Goal: Task Accomplishment & Management: Use online tool/utility

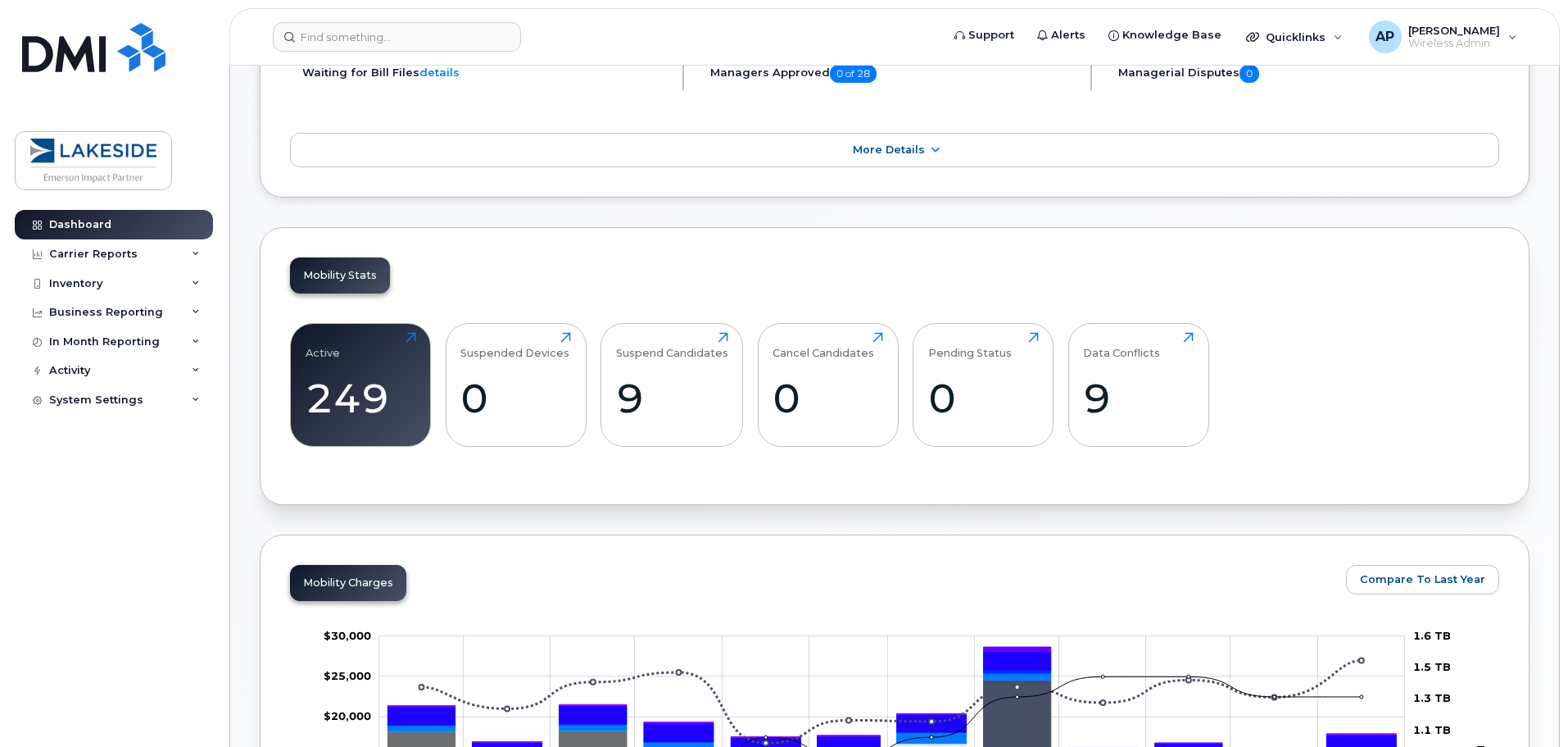
scroll to position [164, 0]
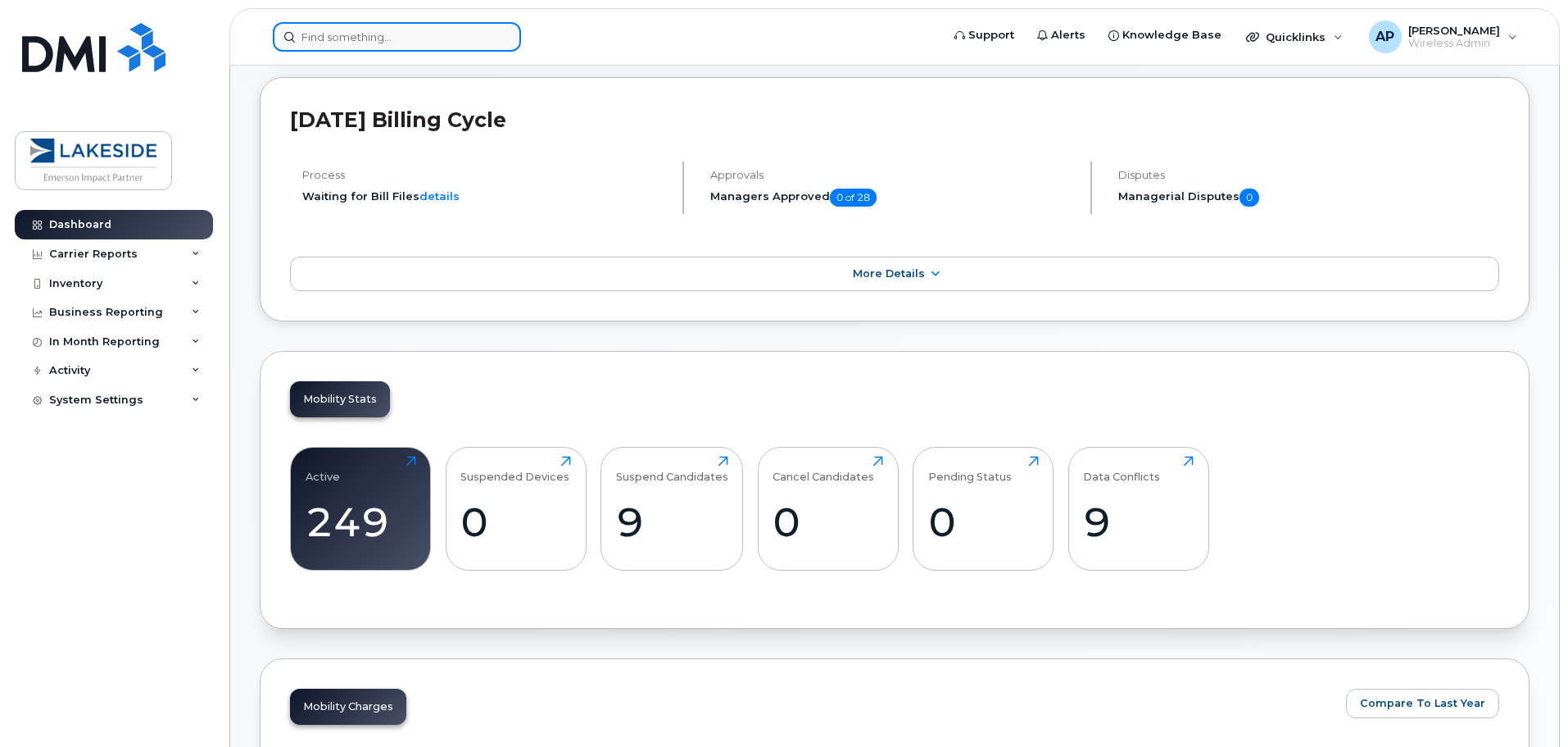
click at [359, 36] on input at bounding box center [396, 37] width 249 height 29
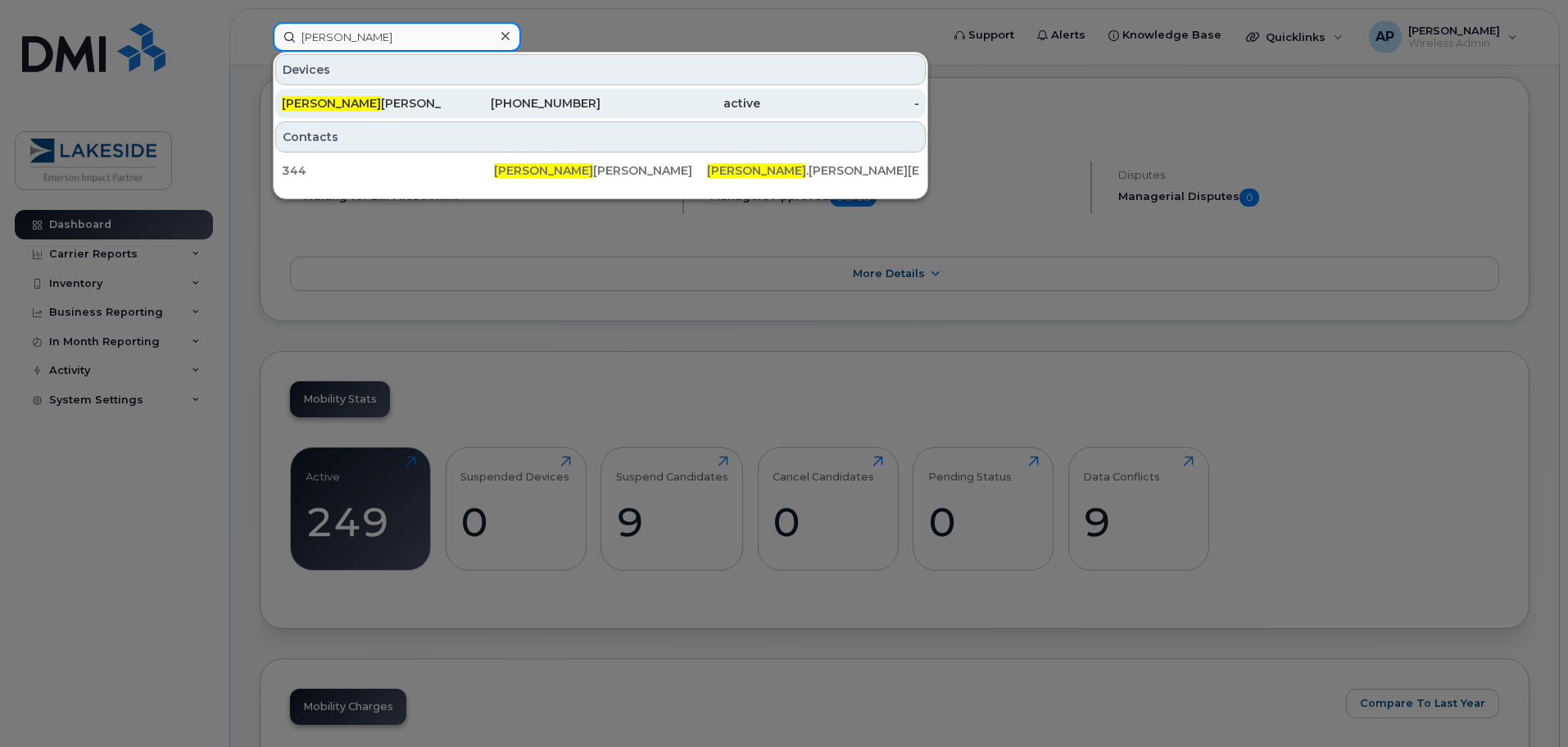
type input "ronnie"
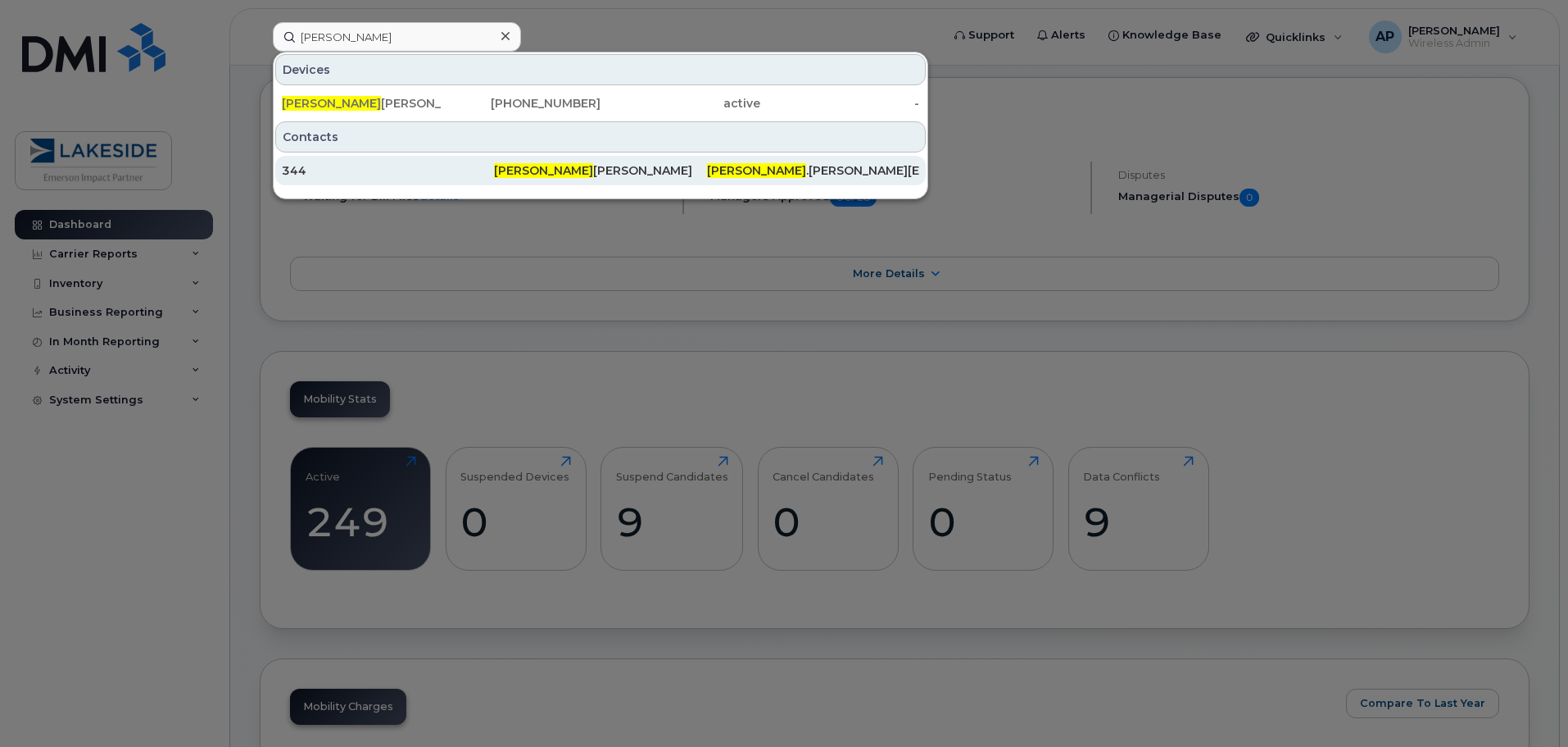
click at [543, 168] on div "Ronnie Marquez" at bounding box center [600, 170] width 212 height 16
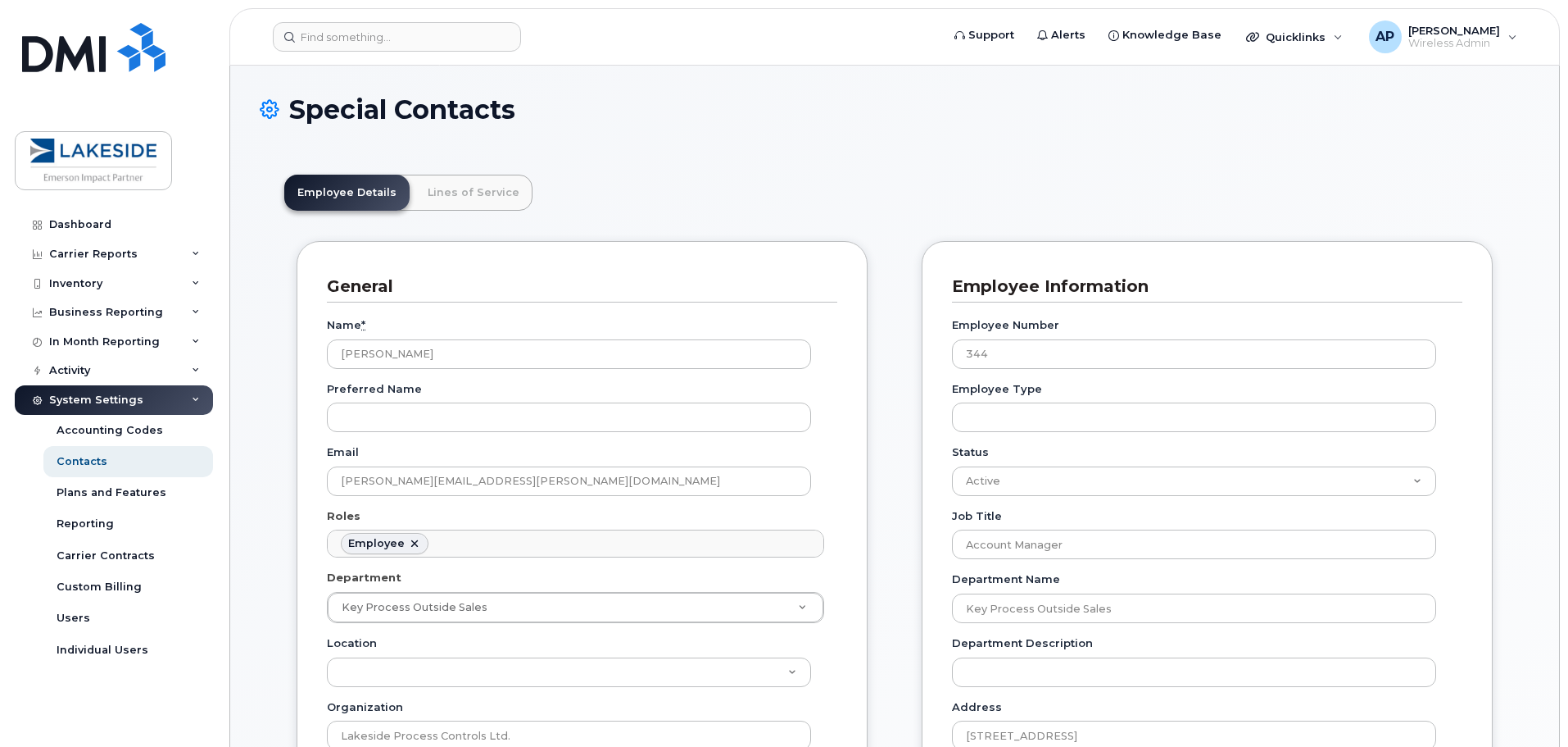
scroll to position [48, 0]
click at [52, 220] on div "Dashboard" at bounding box center [80, 225] width 62 height 13
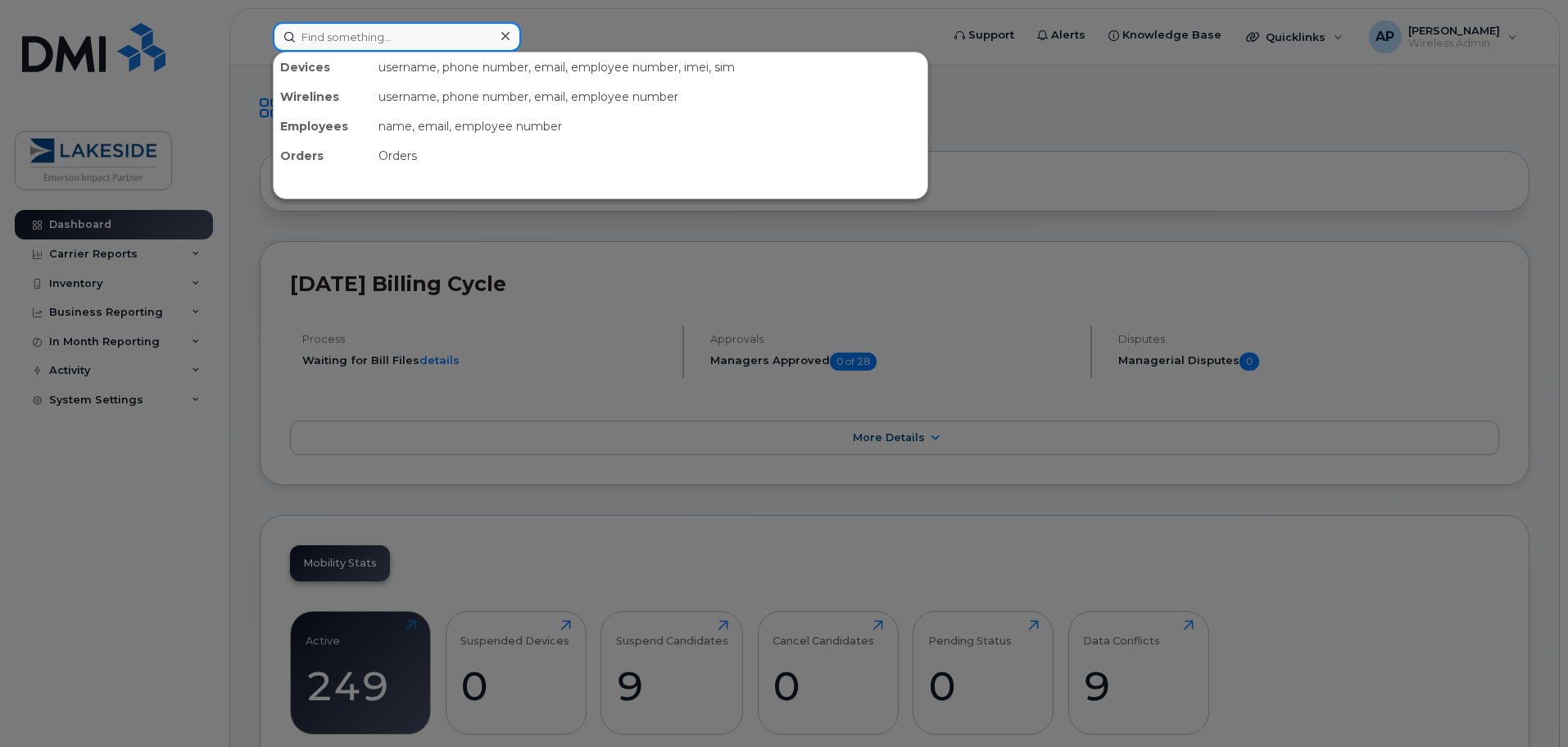
click at [351, 36] on input at bounding box center [396, 37] width 249 height 29
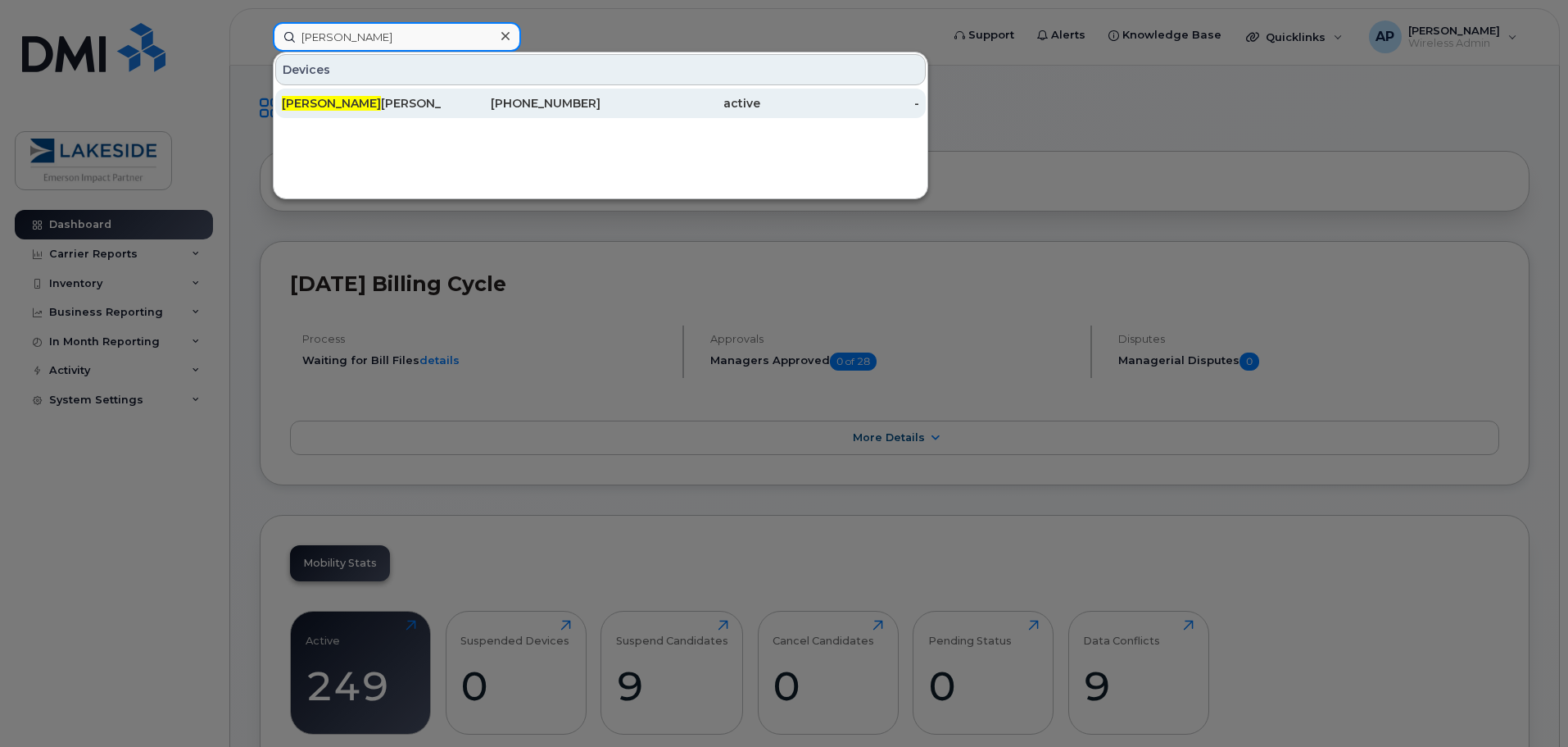
type input "ronn"
click at [351, 104] on div "Ronn ie Marquez" at bounding box center [361, 103] width 159 height 16
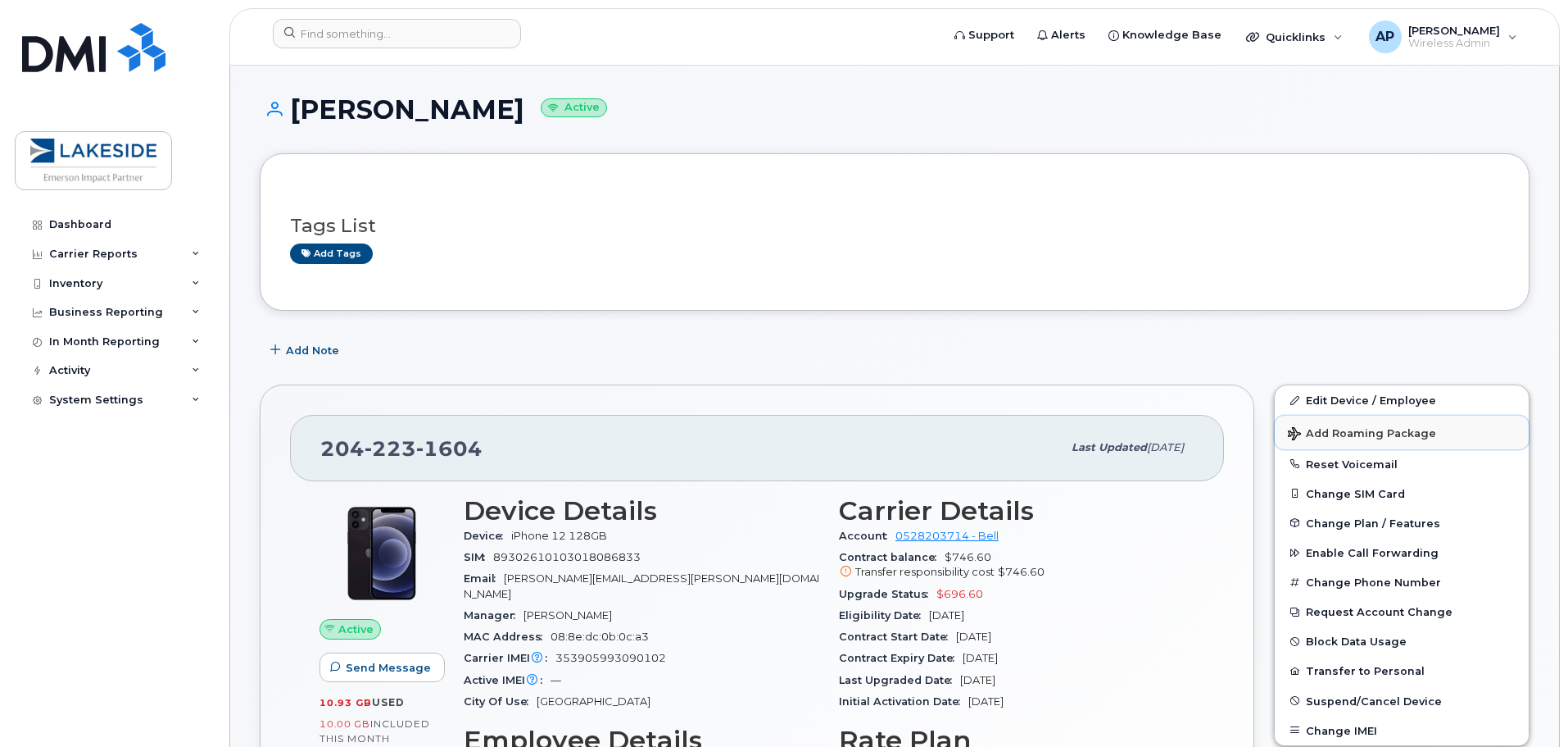
click at [1350, 434] on span "Add Roaming Package" at bounding box center [1362, 434] width 148 height 15
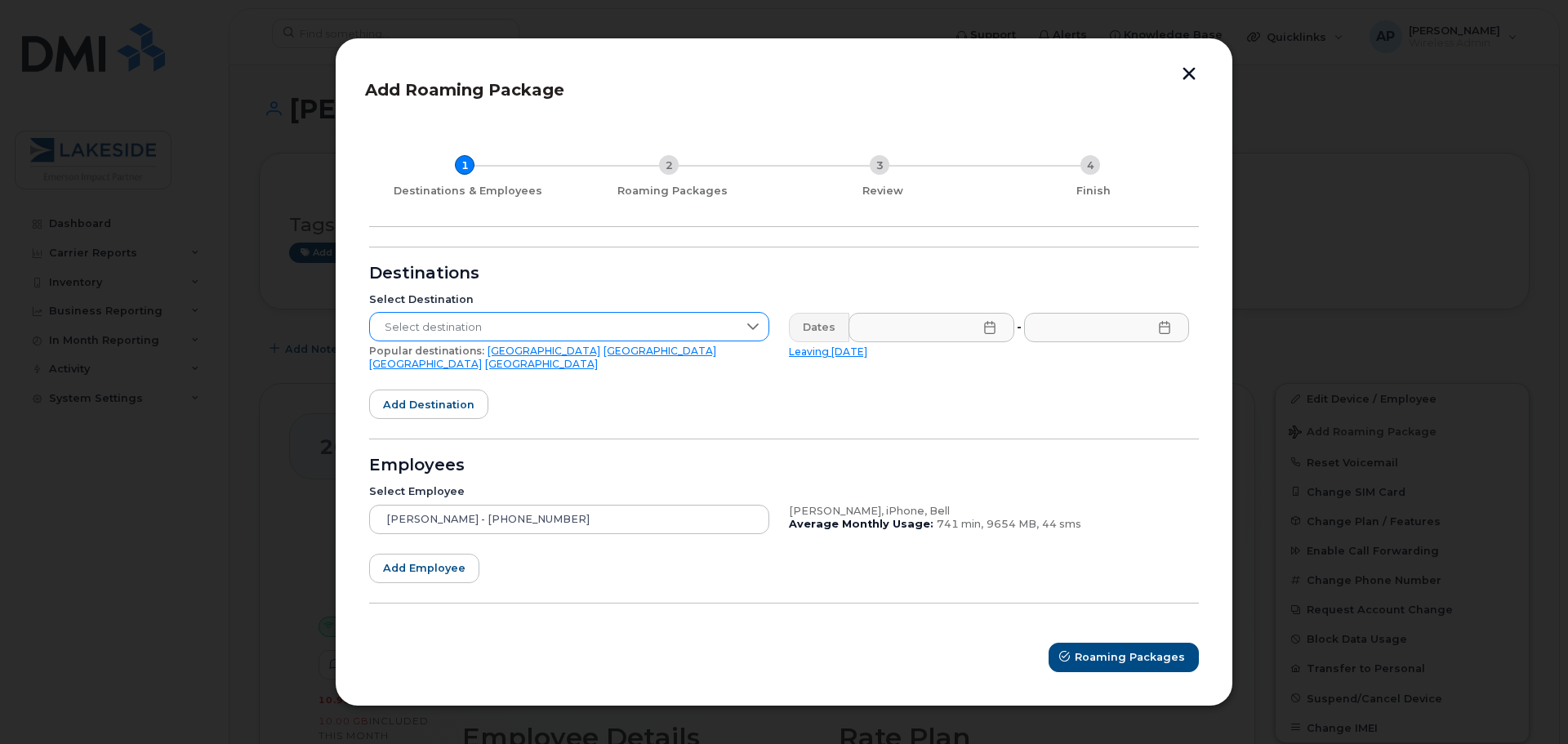
click at [757, 330] on icon at bounding box center [753, 326] width 12 height 6
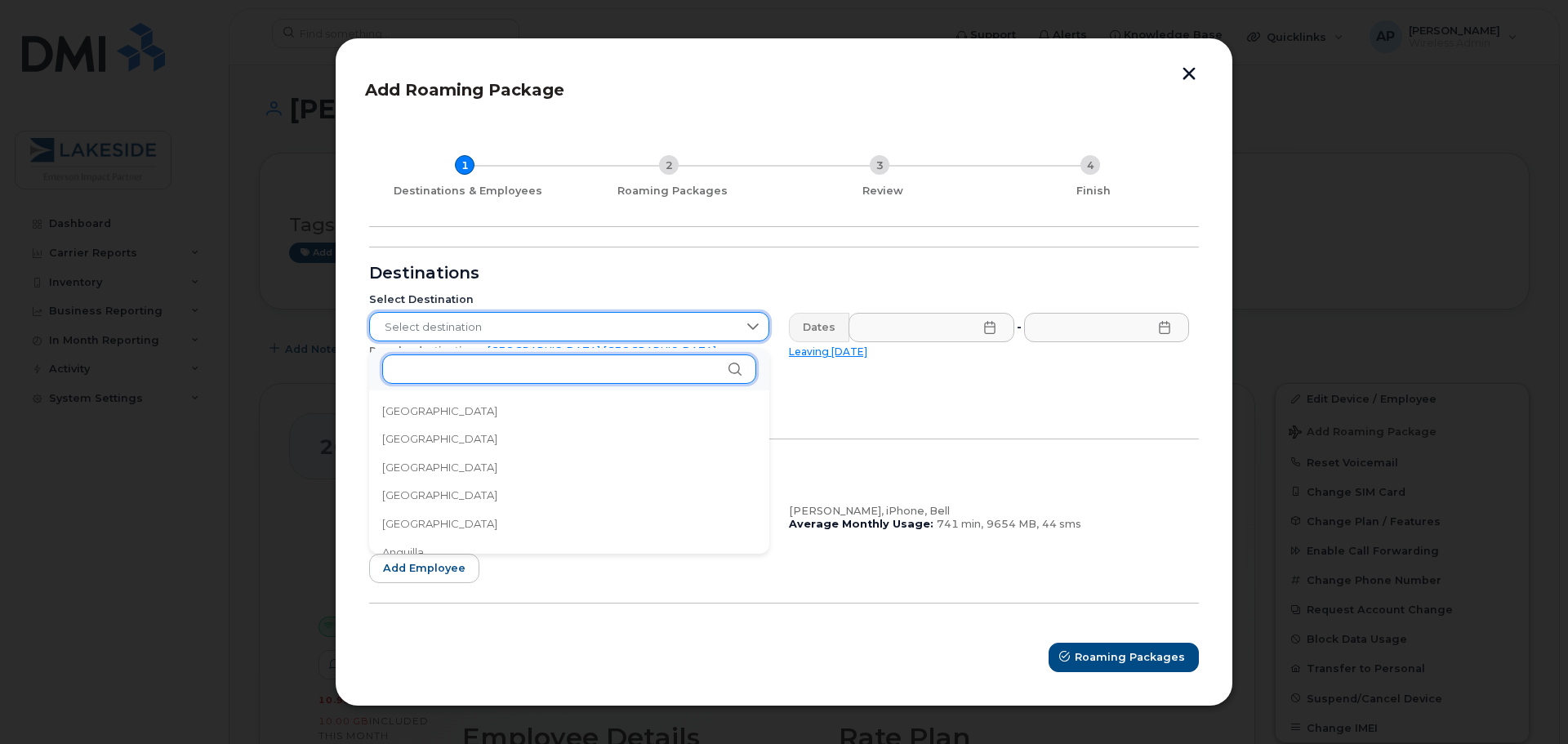
click at [639, 365] on input "text" at bounding box center [568, 368] width 374 height 29
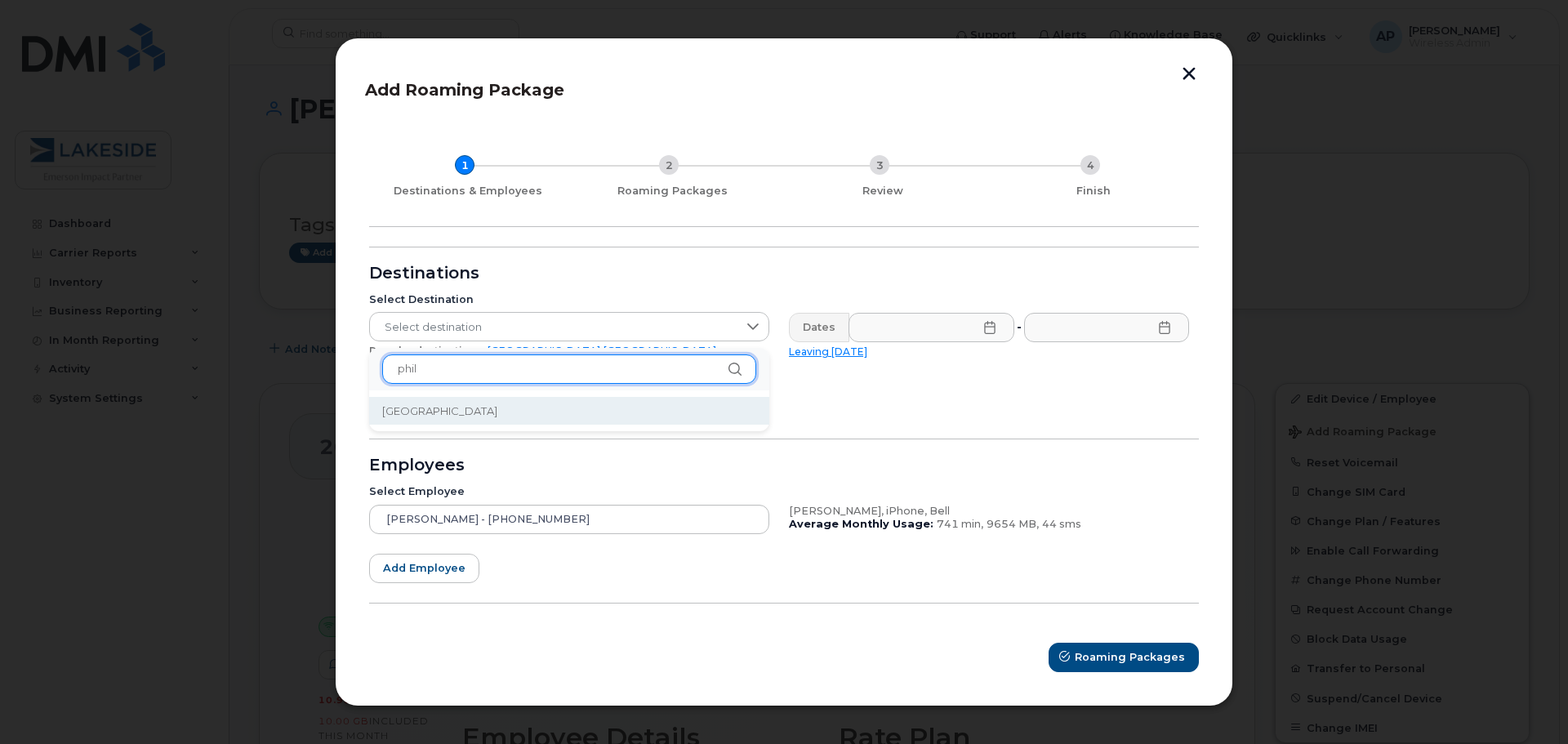
type input "phil"
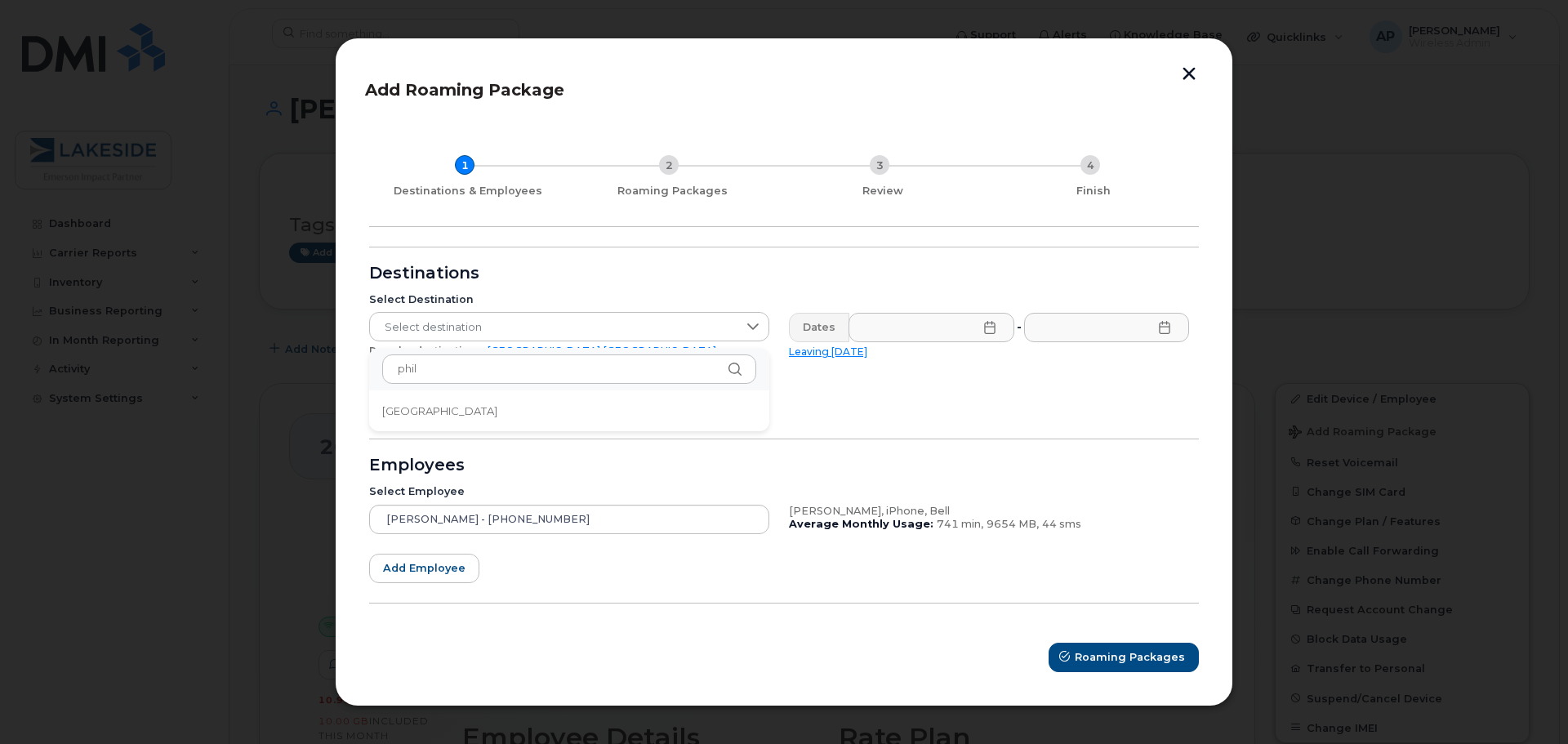
click at [439, 413] on span "Philippines" at bounding box center [440, 410] width 115 height 15
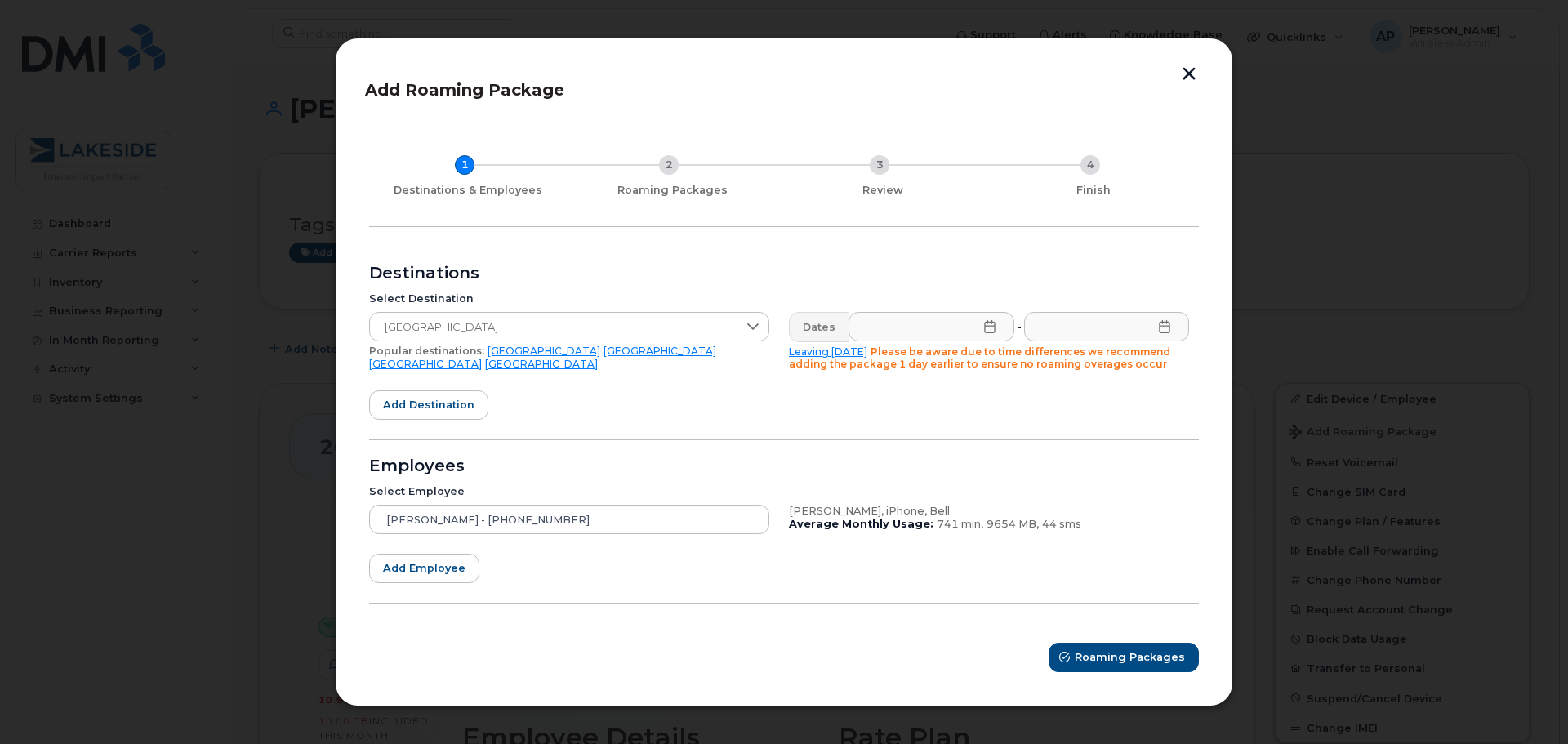
click at [986, 328] on icon at bounding box center [989, 327] width 13 height 13
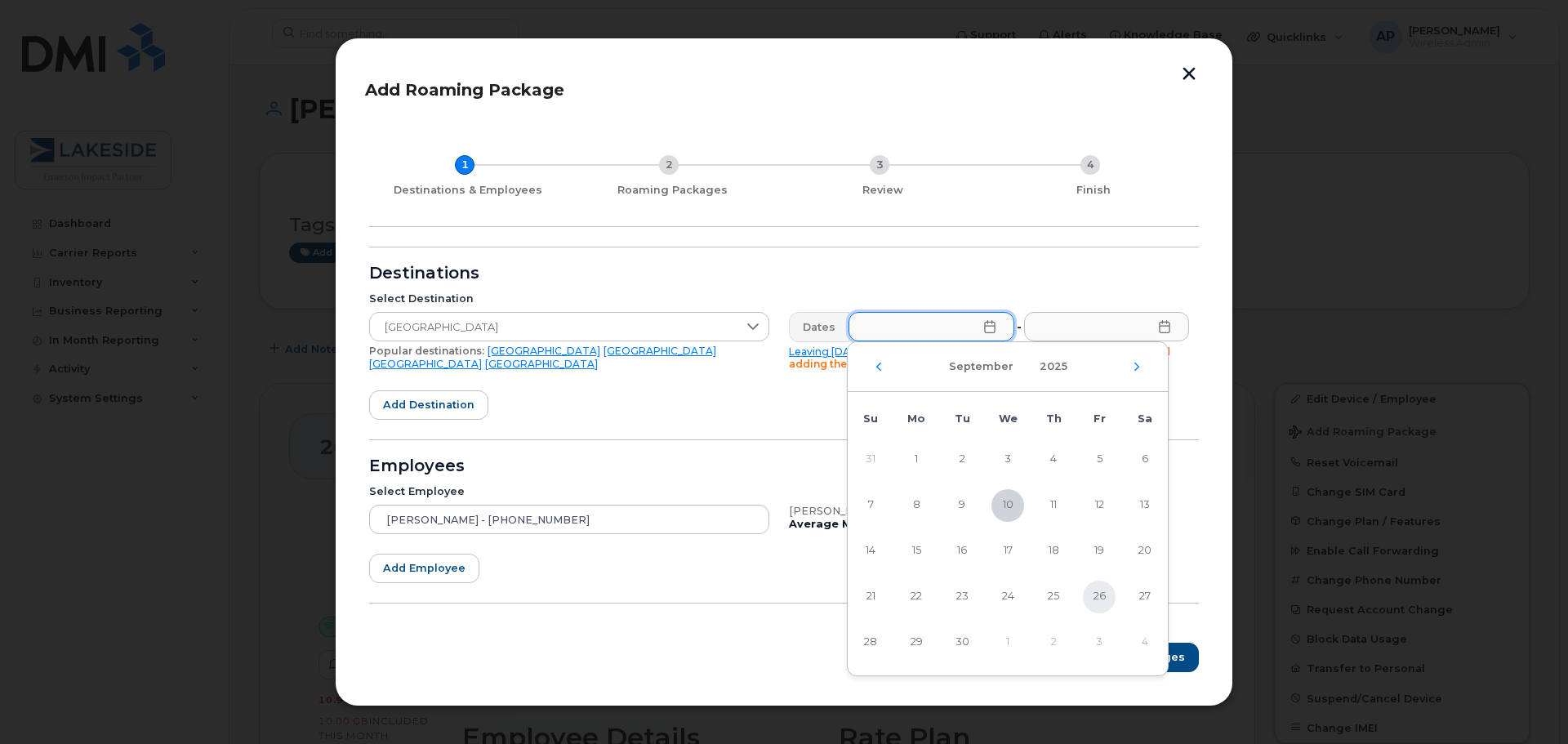
click at [1099, 597] on span "26" at bounding box center [1099, 597] width 33 height 33
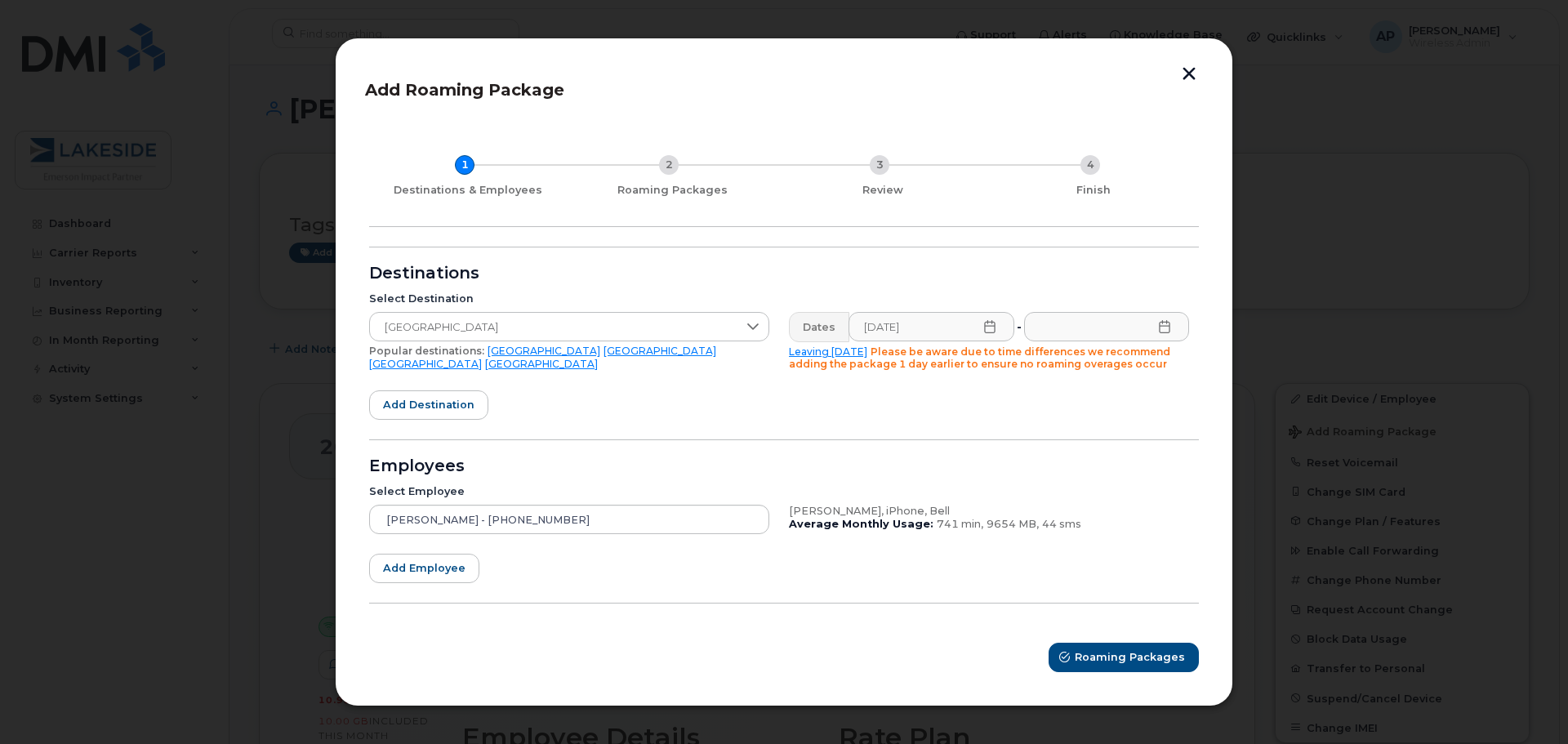
click at [990, 328] on icon at bounding box center [989, 327] width 13 height 13
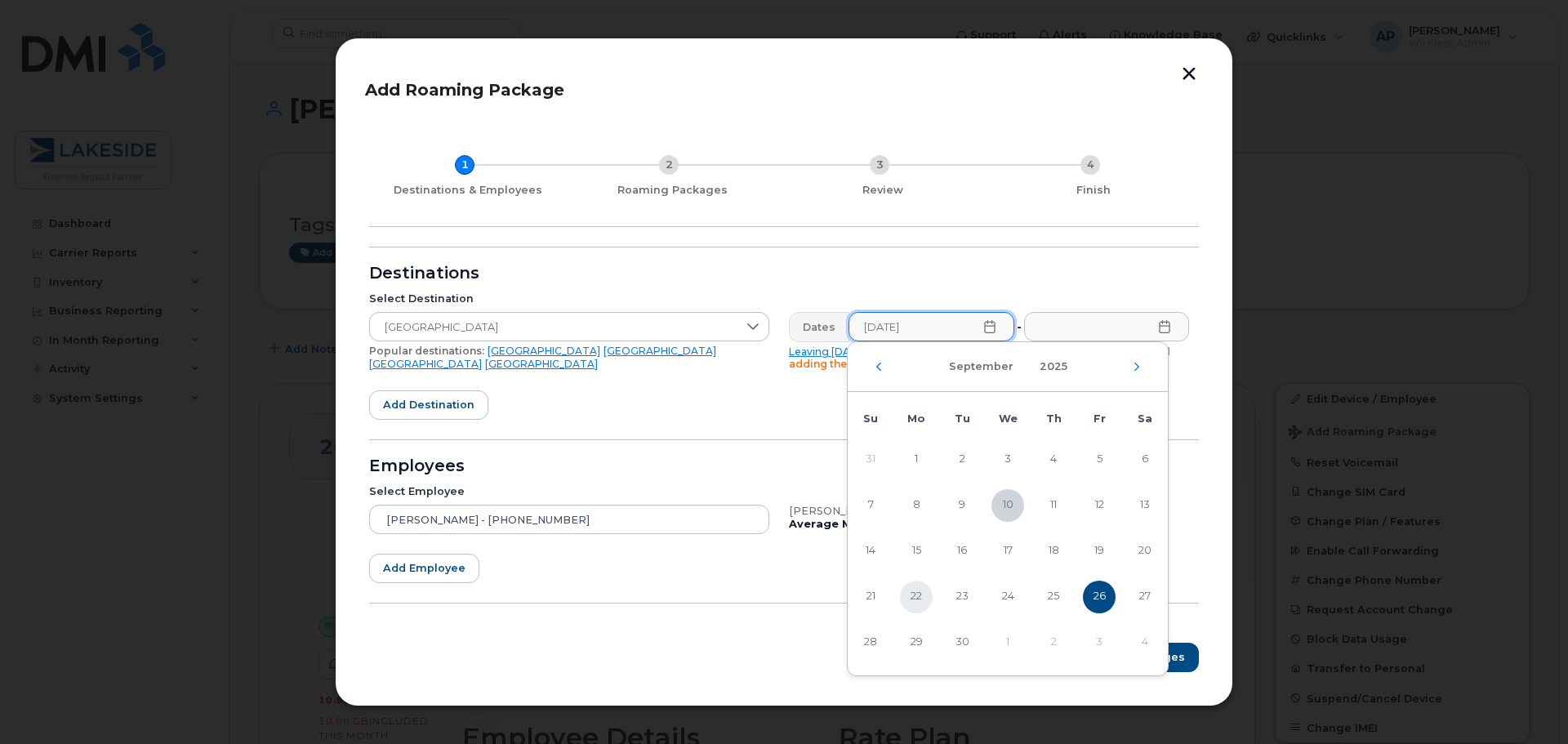
click at [915, 601] on span "22" at bounding box center [916, 597] width 33 height 33
type input "09/22/2025"
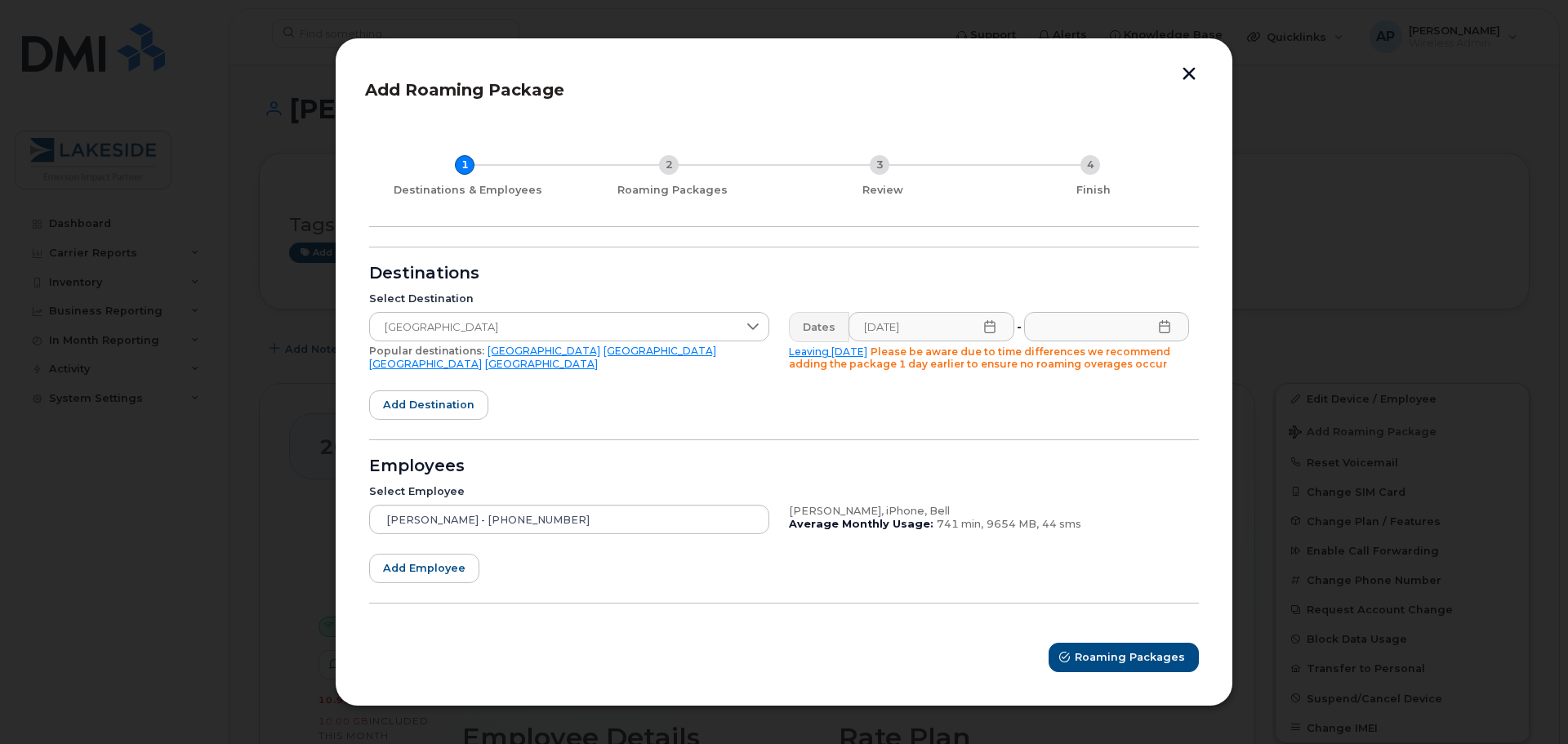
click at [1165, 324] on icon at bounding box center [1164, 327] width 13 height 13
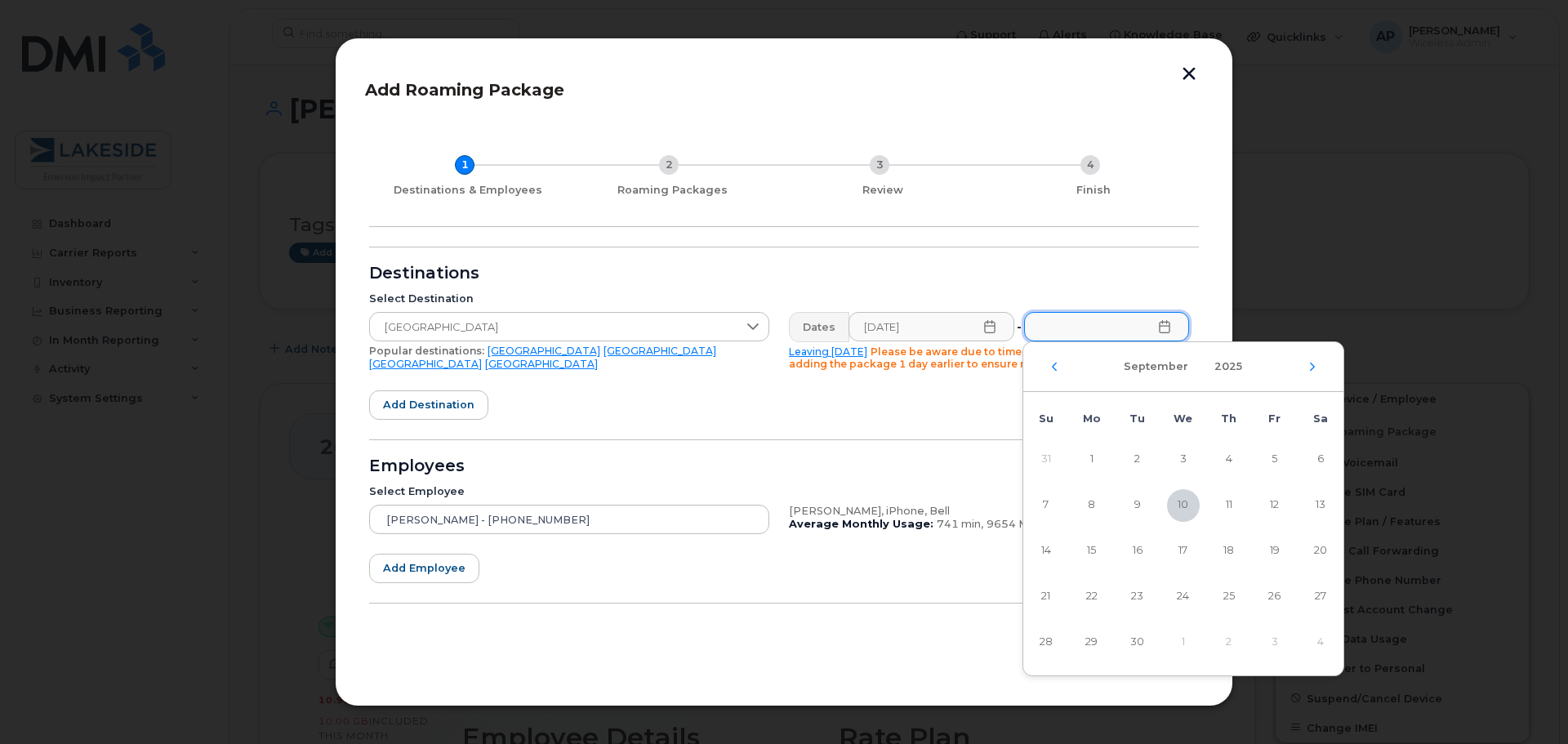
click at [1307, 368] on div "September 2025" at bounding box center [1184, 367] width 321 height 50
click at [1311, 368] on icon "Next Month" at bounding box center [1312, 367] width 10 height 13
click at [1102, 505] on span "6" at bounding box center [1091, 505] width 33 height 33
type input "10/06/2025"
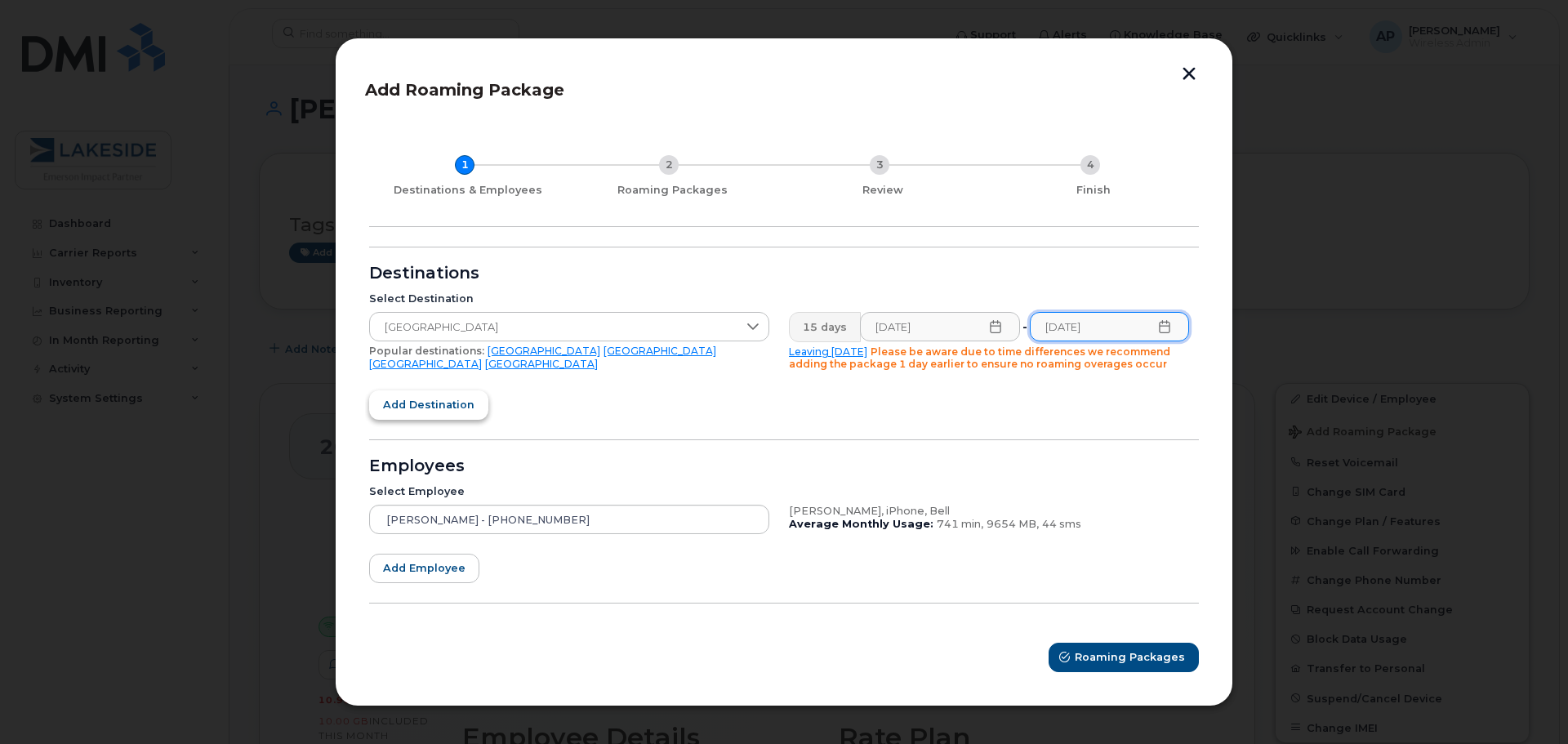
click at [432, 410] on span "Add destination" at bounding box center [428, 404] width 91 height 15
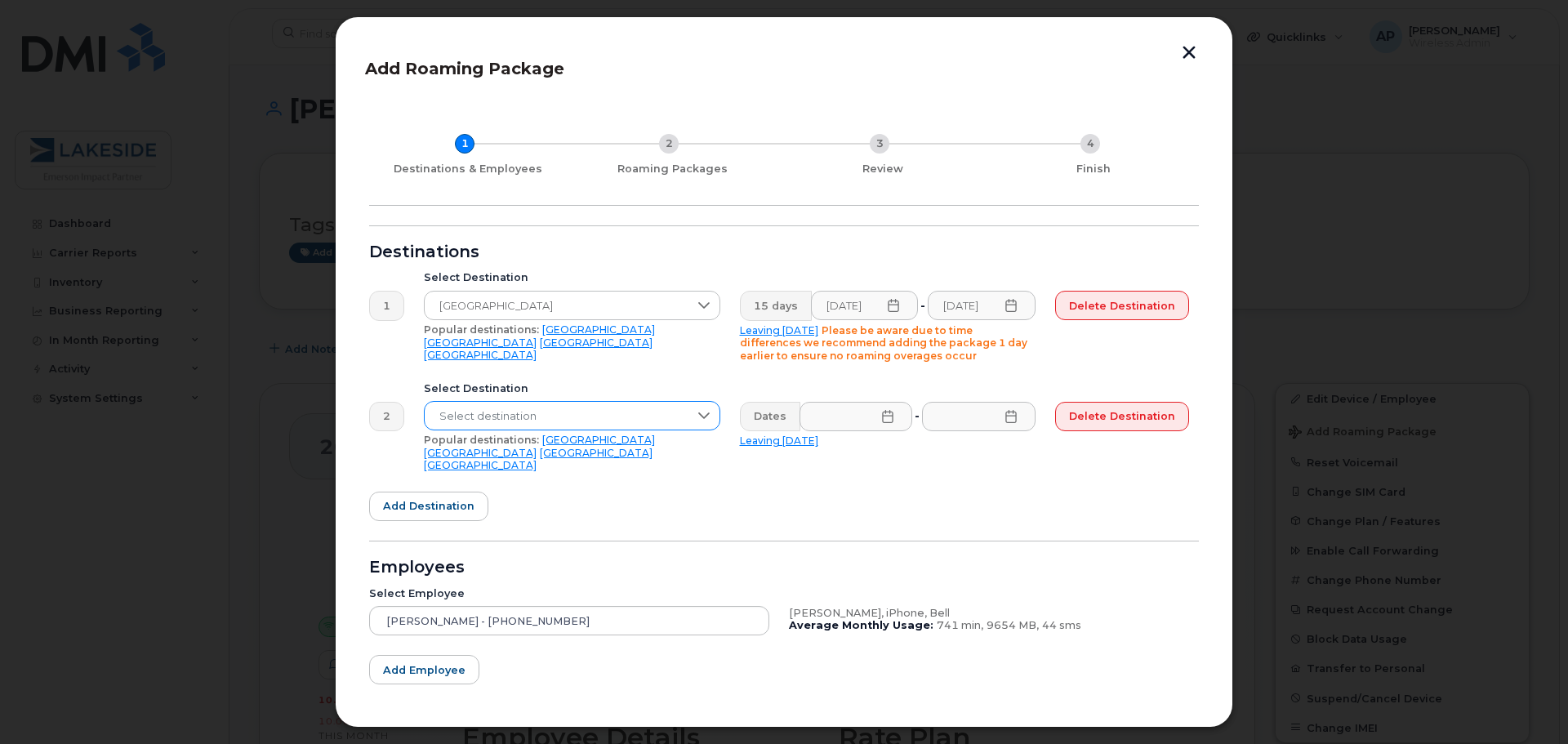
click at [474, 411] on span "Select destination" at bounding box center [556, 416] width 264 height 29
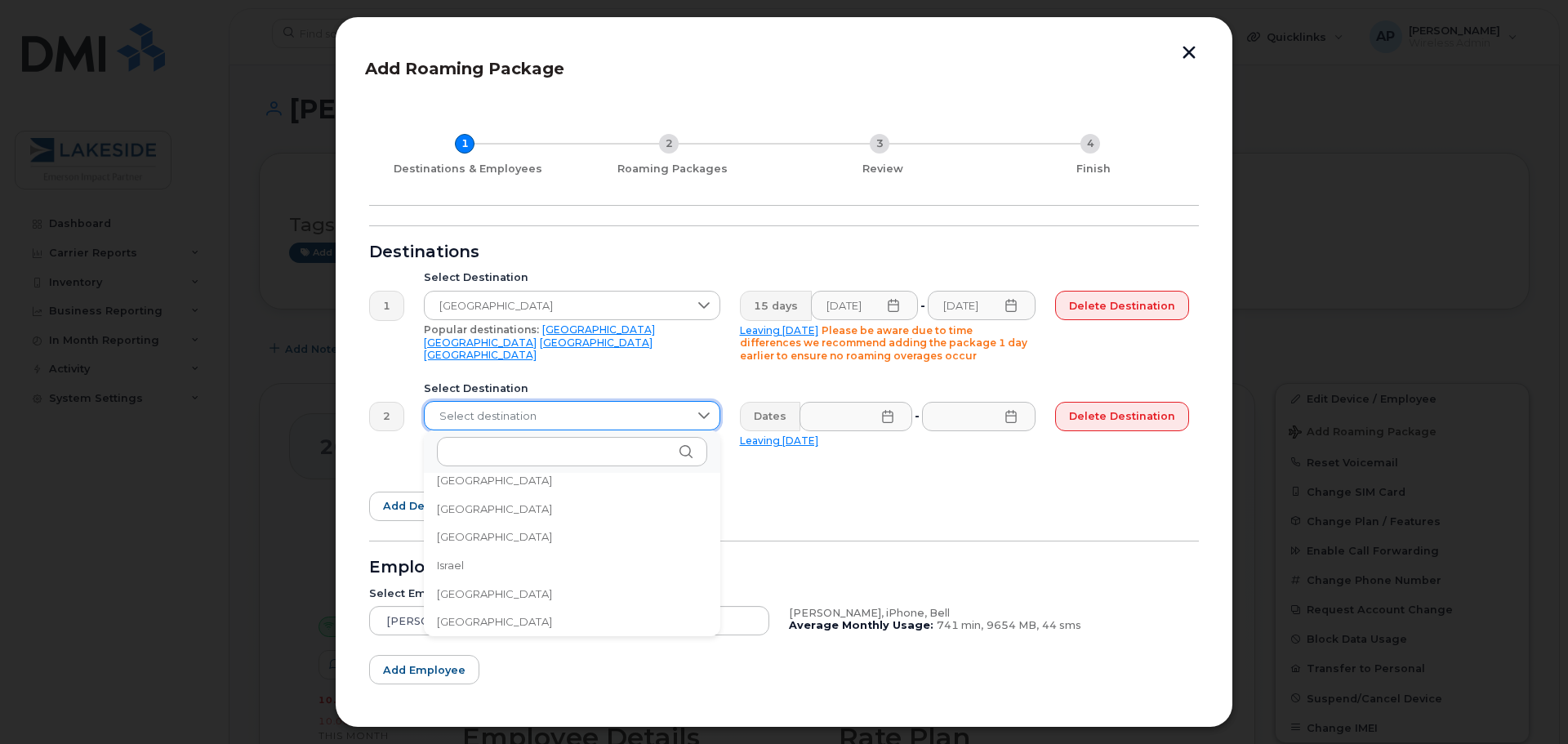
scroll to position [3907, 0]
click at [473, 454] on input "text" at bounding box center [572, 451] width 270 height 29
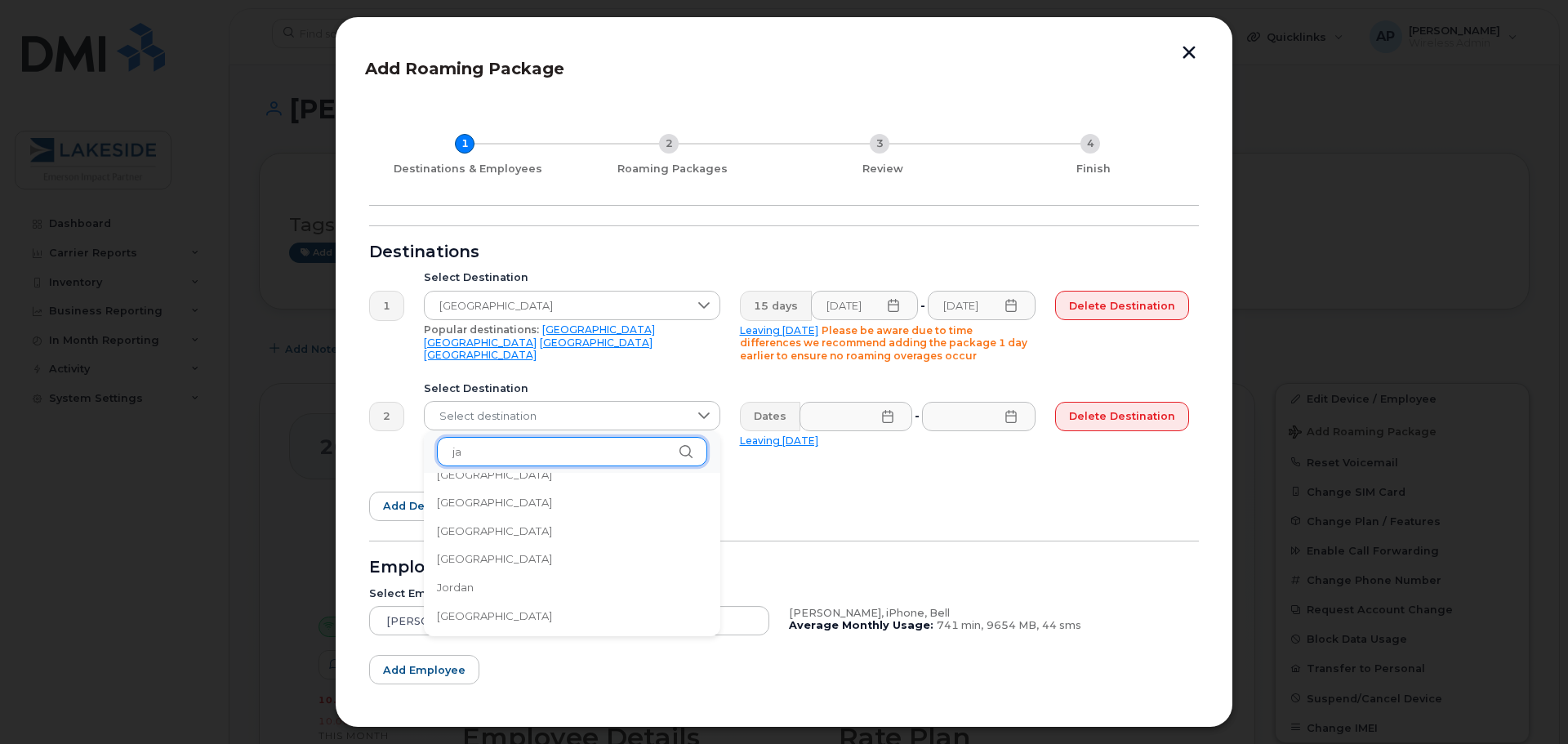
scroll to position [0, 0]
type input "jap"
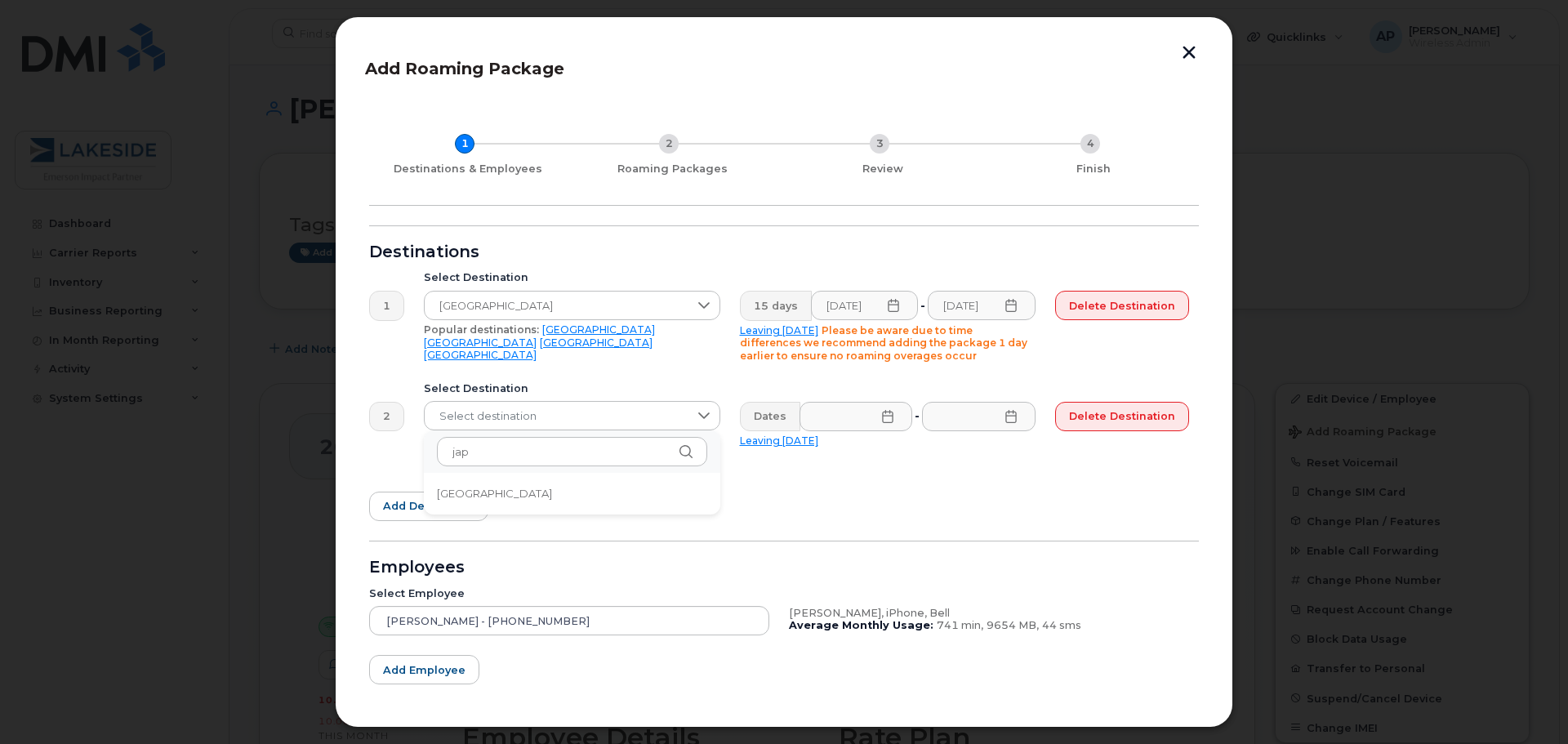
click at [487, 492] on li "Japan" at bounding box center [572, 494] width 297 height 28
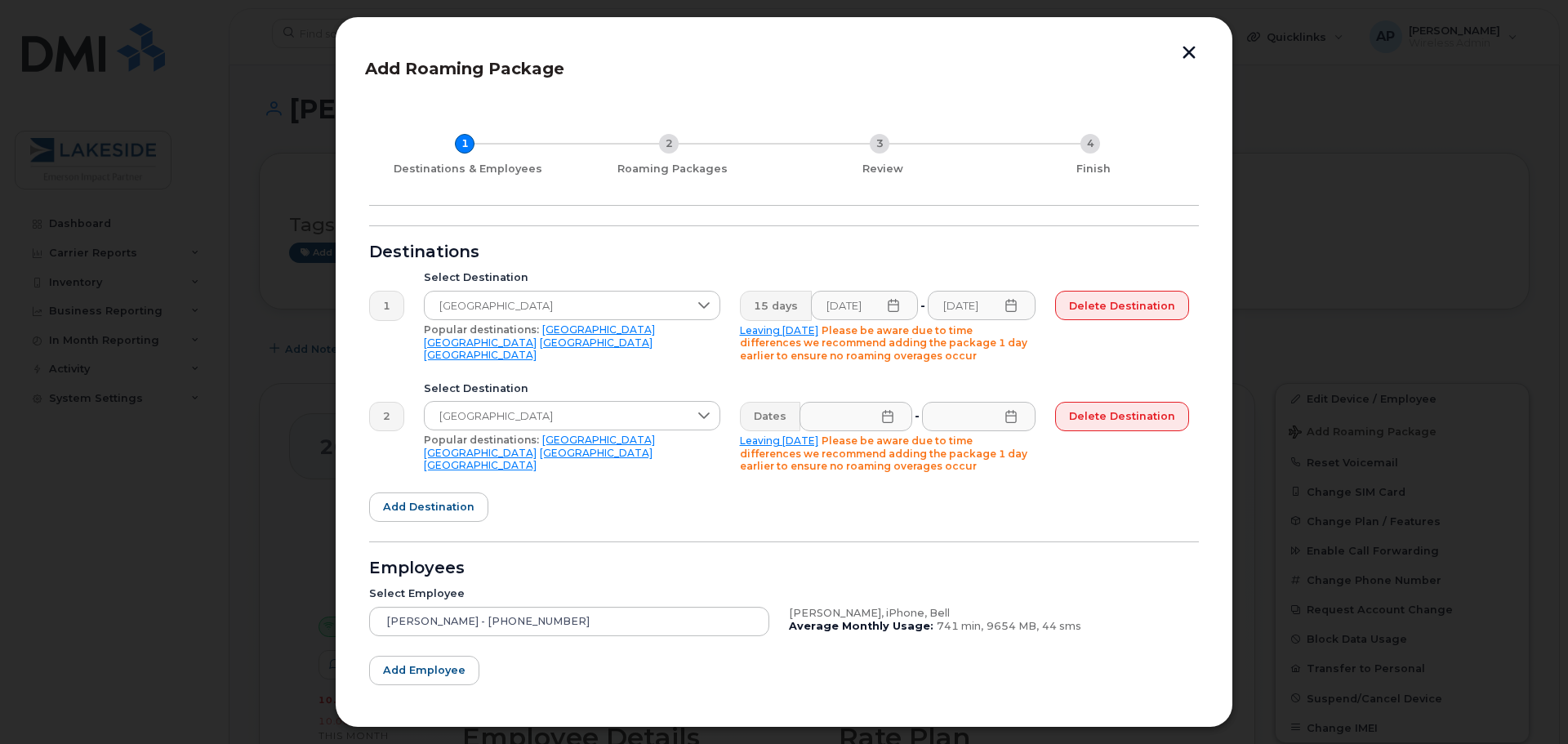
click at [885, 415] on icon at bounding box center [887, 416] width 13 height 13
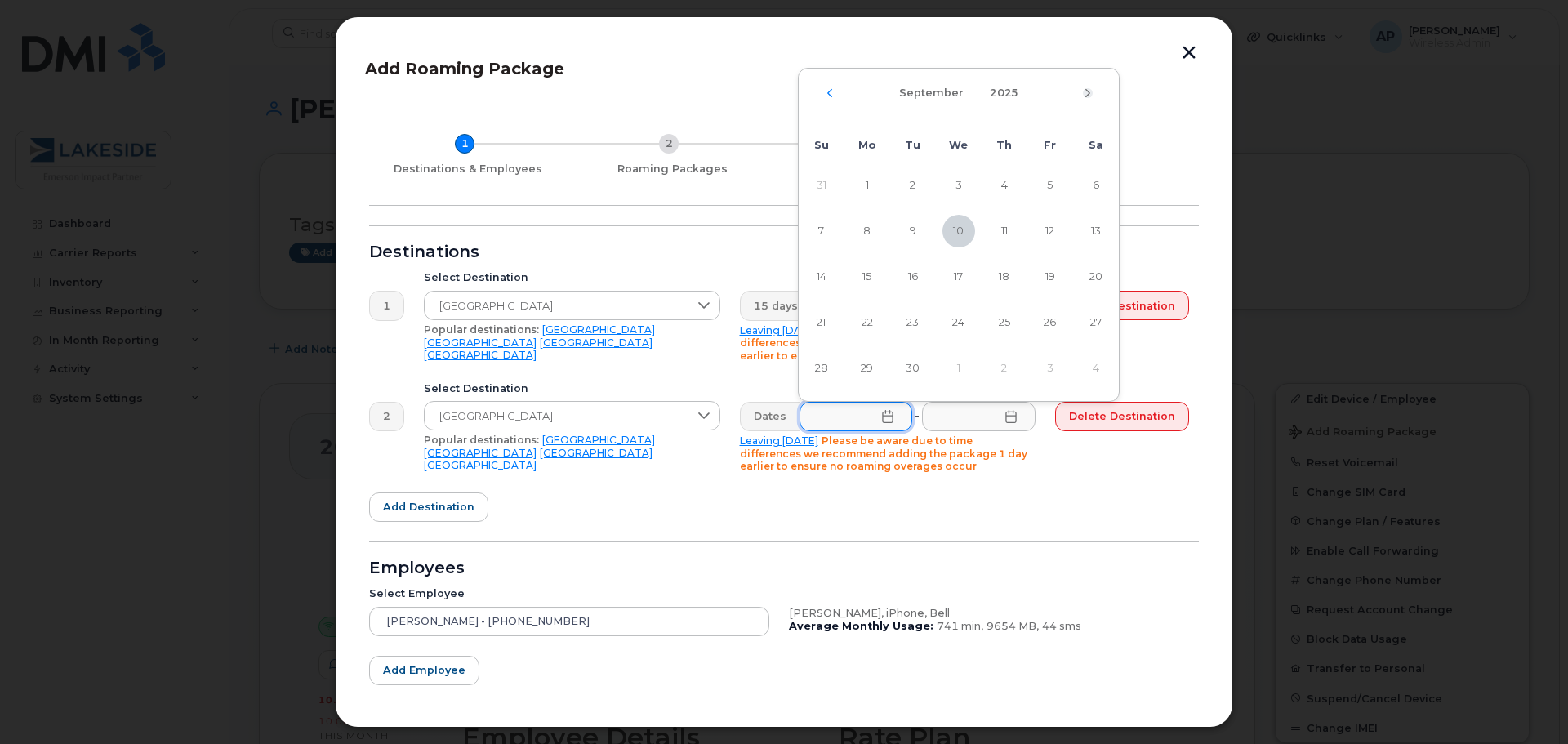
click at [1092, 91] on icon "Next Month" at bounding box center [1088, 92] width 10 height 13
click at [869, 228] on span "6" at bounding box center [867, 231] width 33 height 33
type input "10/06/2025"
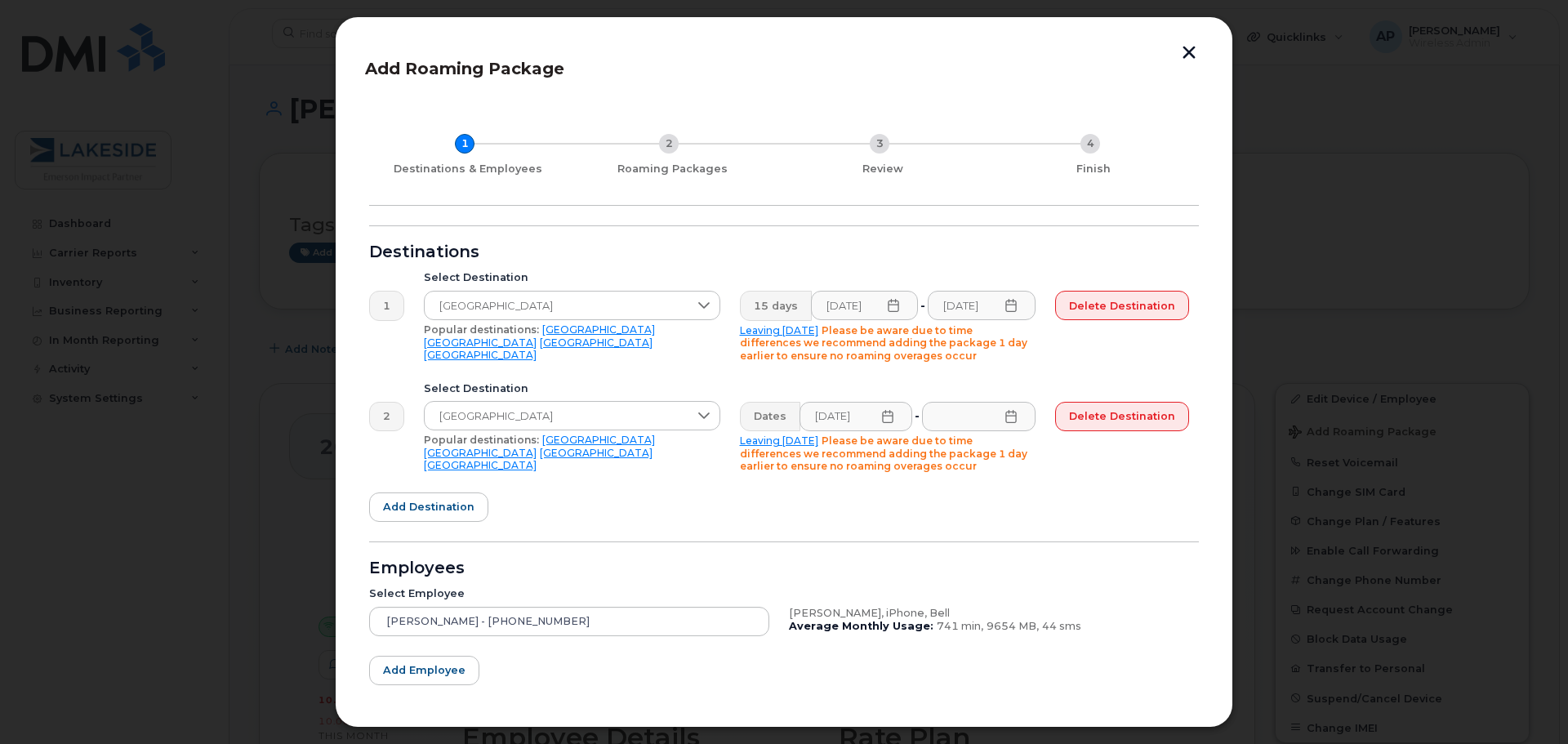
click at [1013, 418] on icon at bounding box center [1010, 416] width 13 height 13
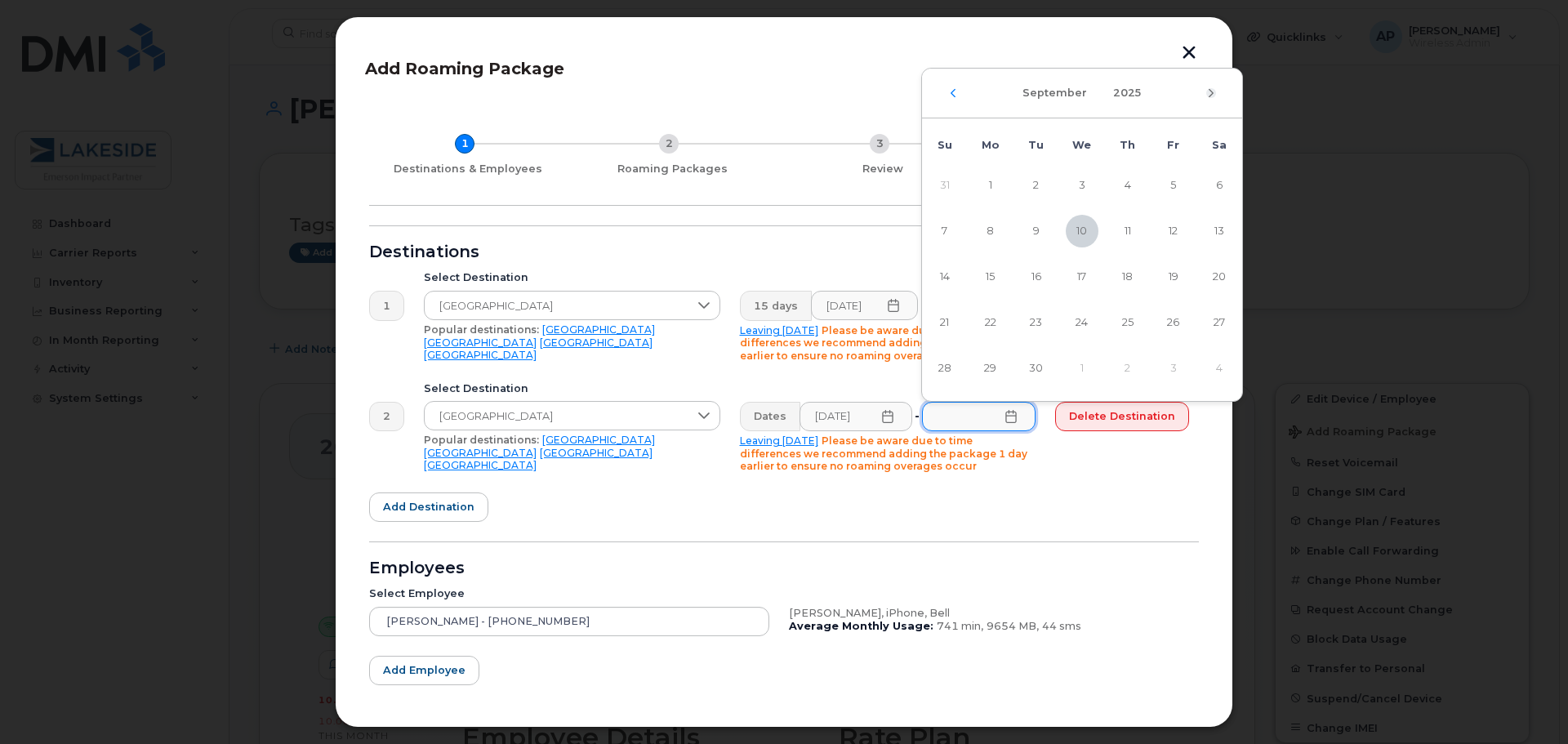
click at [1209, 97] on icon "Next Month" at bounding box center [1211, 91] width 5 height 8
click at [1125, 234] on span "9" at bounding box center [1128, 231] width 33 height 33
type input "10/09/2025"
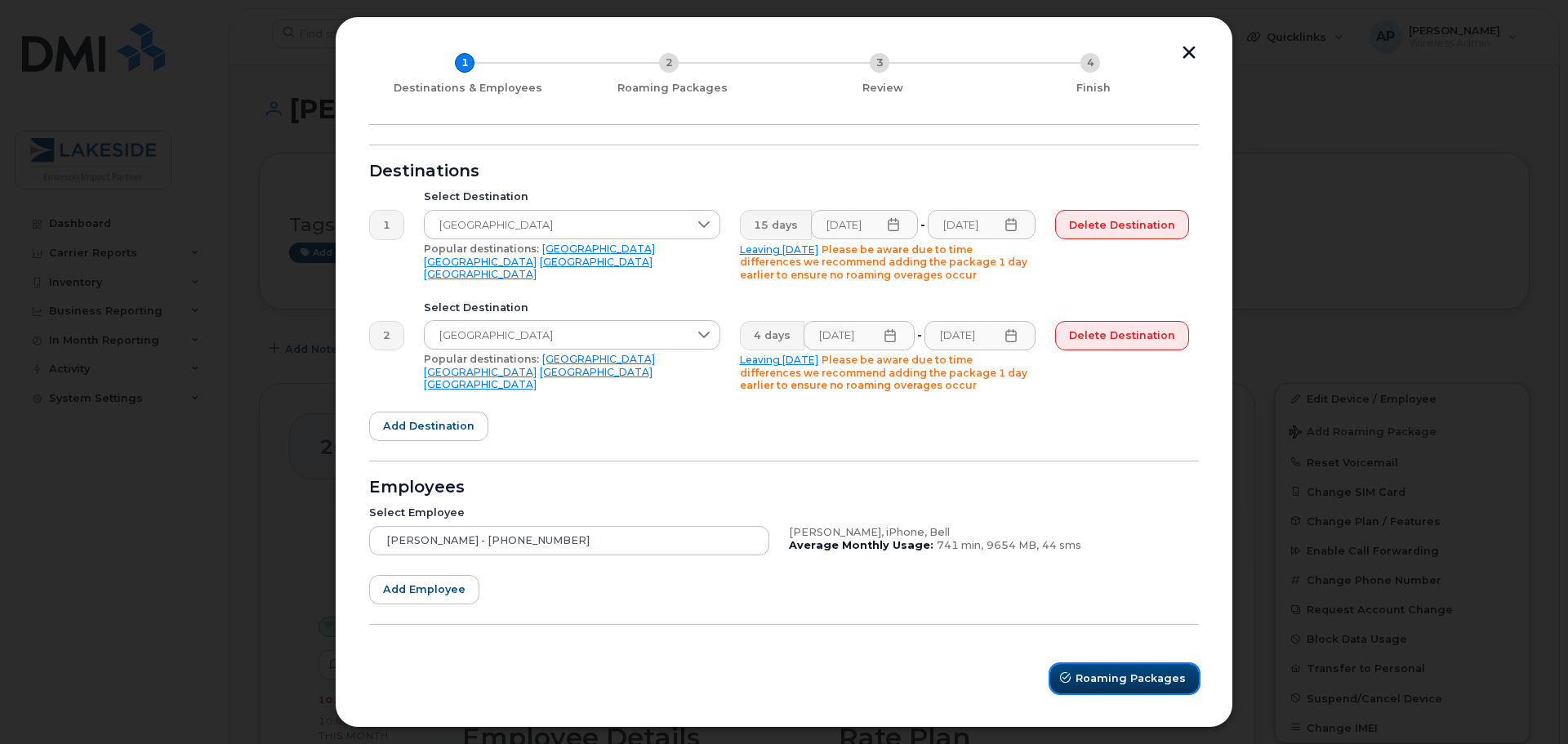
click at [1094, 673] on span "Roaming Packages" at bounding box center [1130, 677] width 110 height 15
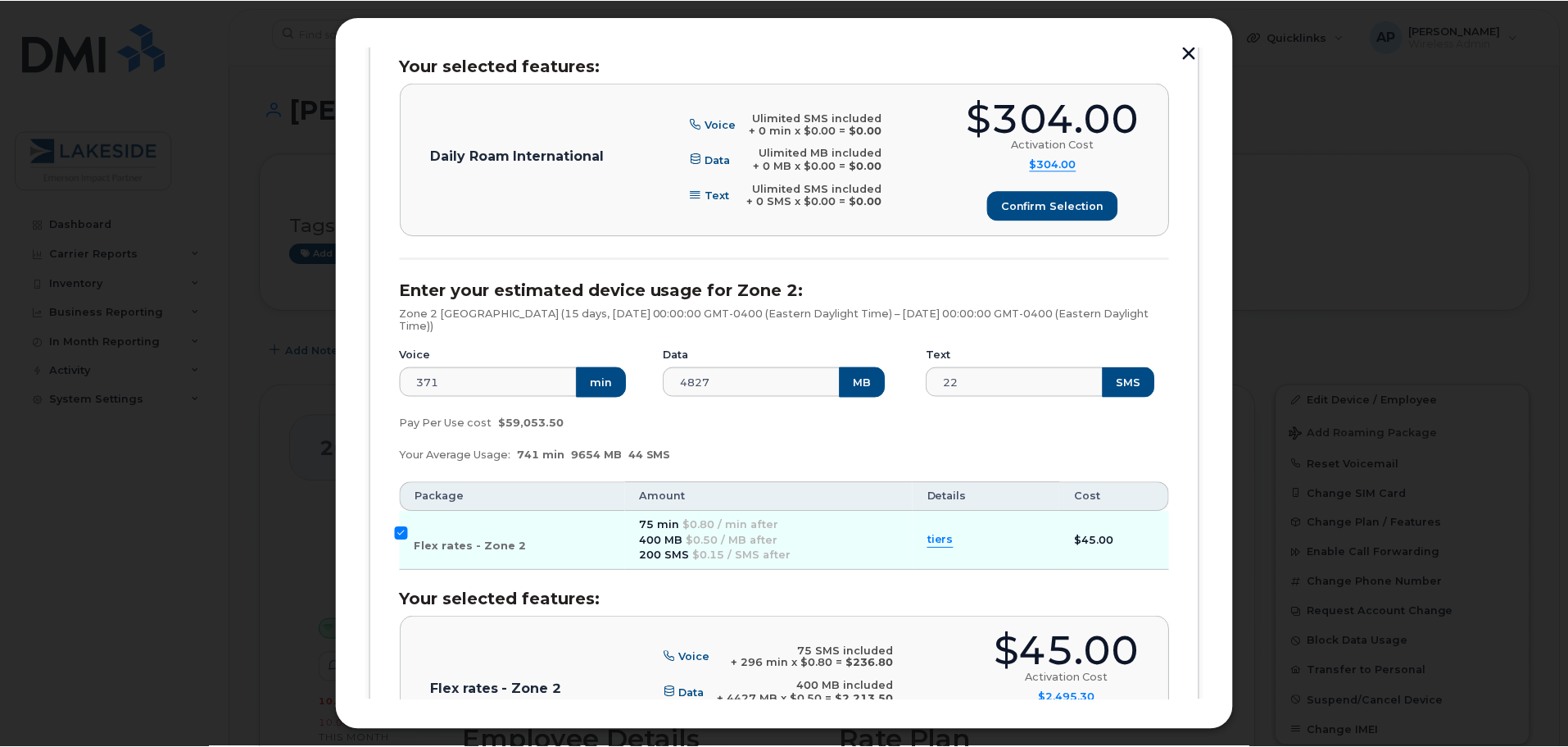
scroll to position [573, 0]
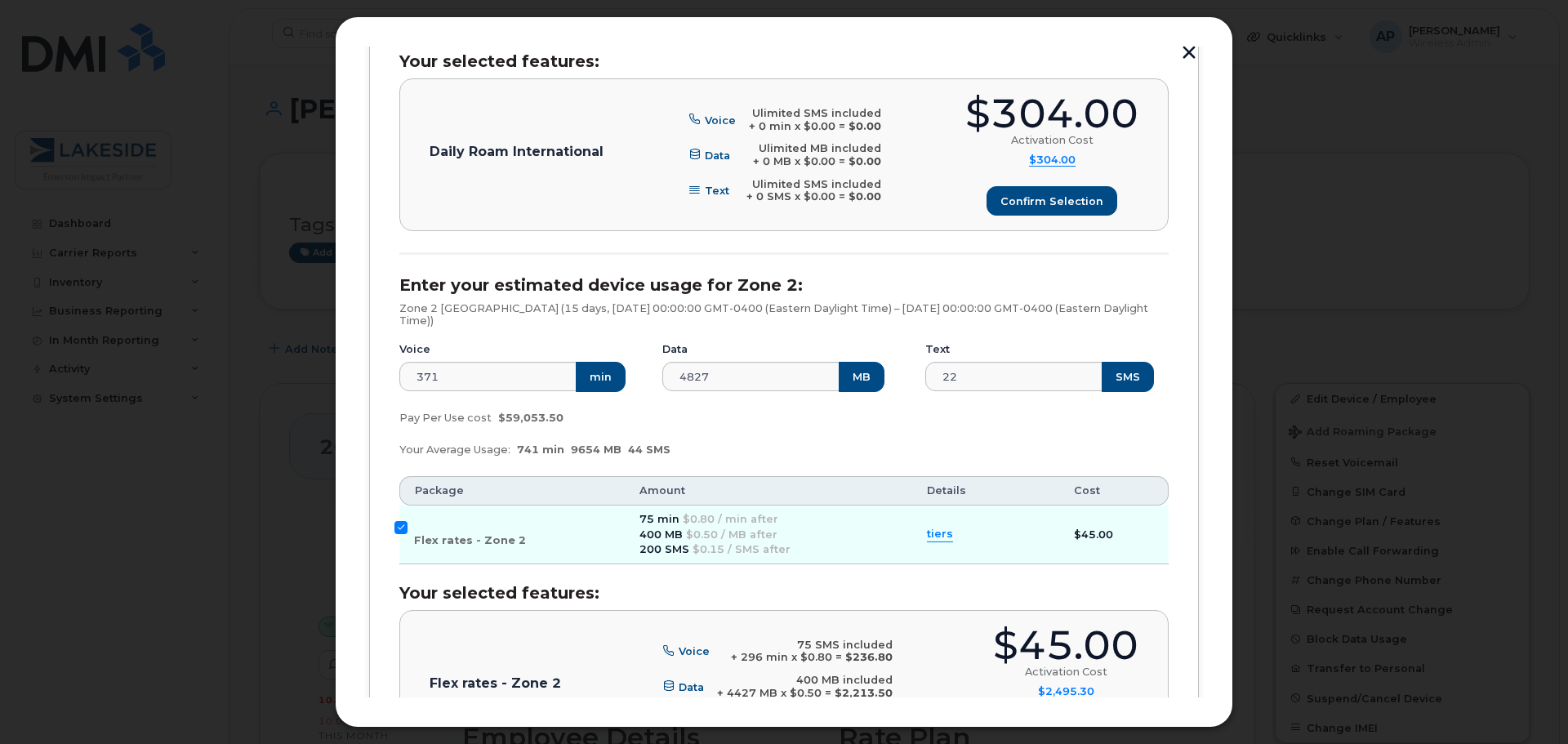
click at [1191, 51] on button "button" at bounding box center [1189, 54] width 25 height 17
